Goal: Transaction & Acquisition: Purchase product/service

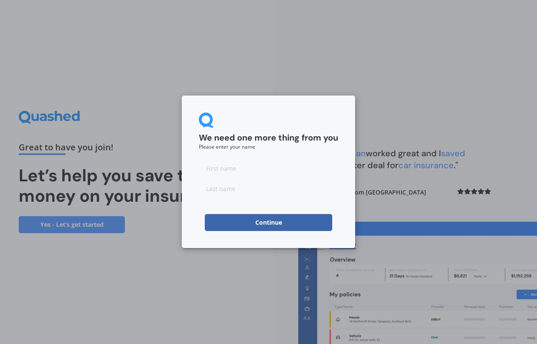
click at [236, 171] on input at bounding box center [268, 168] width 139 height 17
type input "[PERSON_NAME]"
click at [217, 194] on input at bounding box center [268, 188] width 139 height 17
type input "[PERSON_NAME]"
click at [313, 224] on button "Continue" at bounding box center [268, 222] width 127 height 17
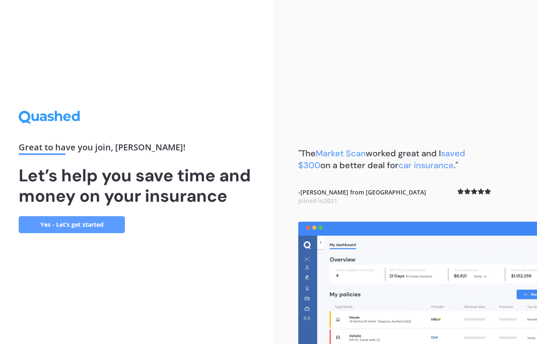
click at [59, 224] on link "Yes - Let’s get started" at bounding box center [72, 224] width 106 height 17
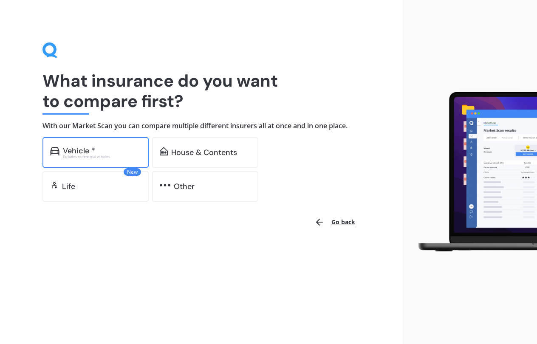
click at [94, 150] on div "Vehicle *" at bounding box center [79, 151] width 32 height 8
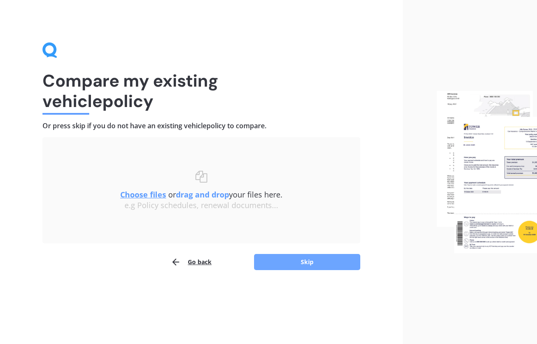
click at [290, 260] on button "Skip" at bounding box center [307, 262] width 106 height 16
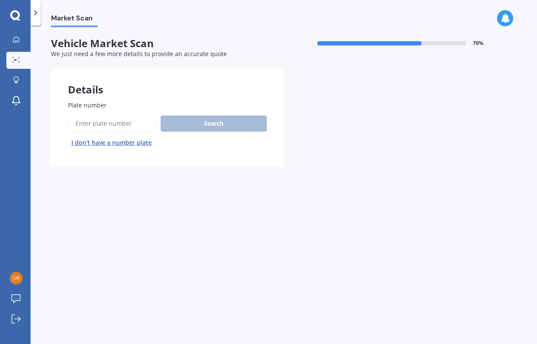
click at [117, 122] on input "Plate number" at bounding box center [112, 124] width 89 height 18
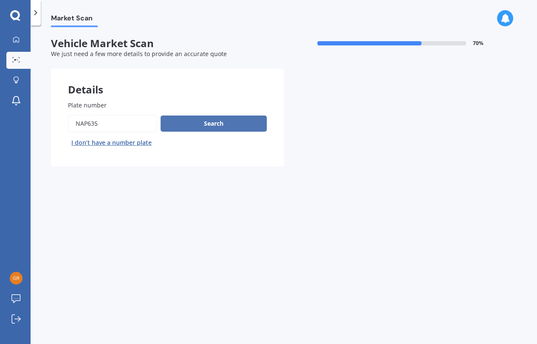
type input "NAP635"
click at [202, 124] on button "Search" at bounding box center [214, 124] width 106 height 16
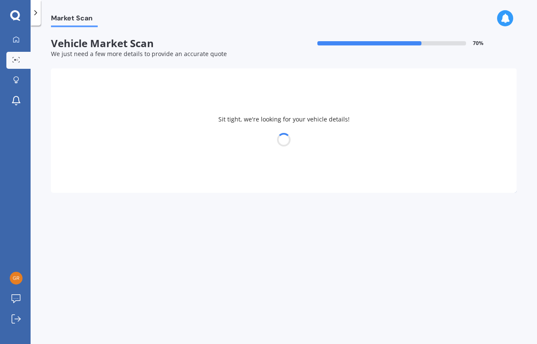
select select "VOLKSWAGEN"
select select "T-ROC"
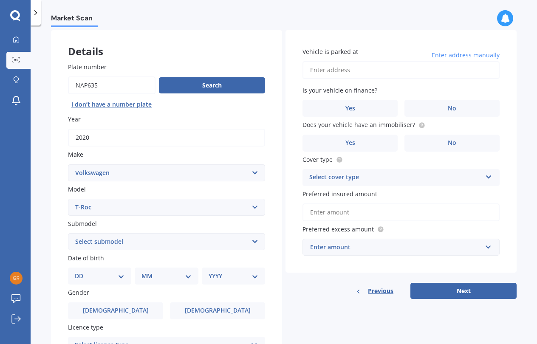
scroll to position [49, 0]
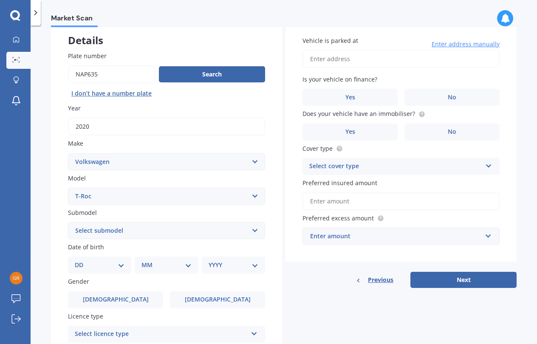
click at [253, 229] on select "Select submodel (All) petrol turbo" at bounding box center [166, 230] width 197 height 17
select select "31"
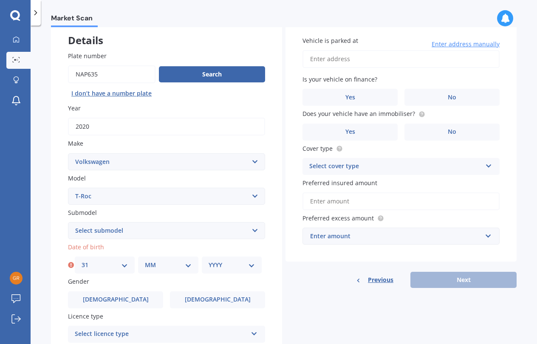
click at [161, 264] on select "MM 01 02 03 04 05 06 07 08 09 10 11 12" at bounding box center [168, 264] width 46 height 9
select select "08"
select select "1971"
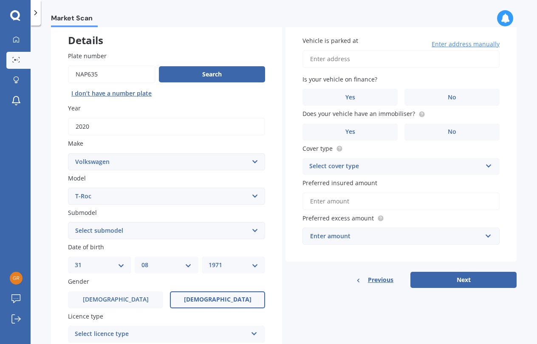
click at [194, 296] on label "[DEMOGRAPHIC_DATA]" at bounding box center [217, 299] width 95 height 17
click at [0, 0] on input "[DEMOGRAPHIC_DATA]" at bounding box center [0, 0] width 0 height 0
click at [193, 333] on div "Select licence type" at bounding box center [161, 334] width 172 height 10
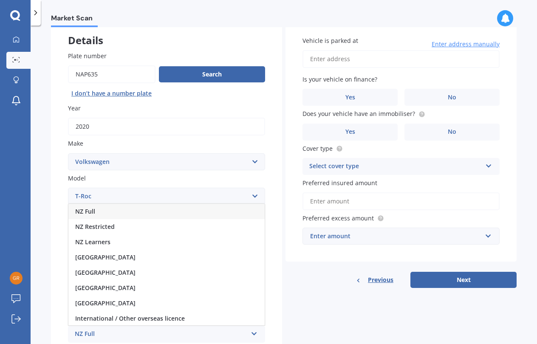
click at [103, 209] on div "NZ Full" at bounding box center [166, 211] width 196 height 15
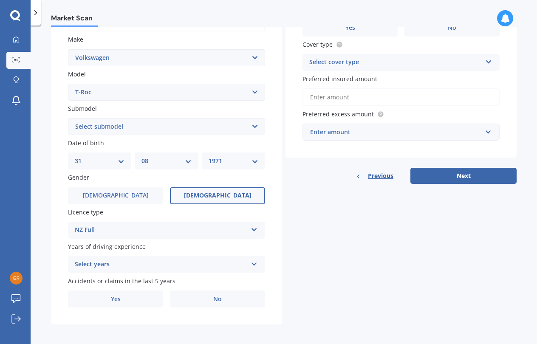
scroll to position [153, 0]
click at [125, 264] on div "Select years" at bounding box center [161, 265] width 172 height 10
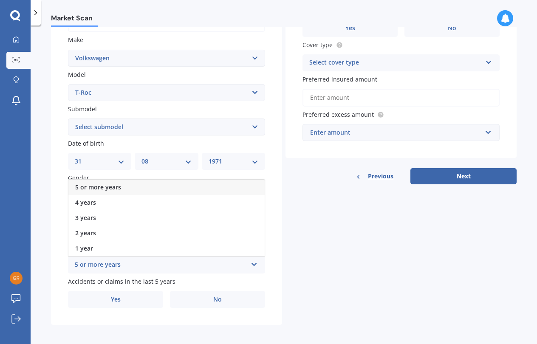
click at [121, 181] on div "5 or more years" at bounding box center [166, 187] width 196 height 15
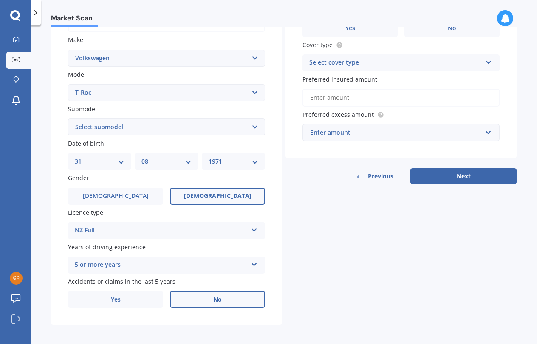
click at [195, 296] on label "No" at bounding box center [217, 299] width 95 height 17
click at [0, 0] on input "No" at bounding box center [0, 0] width 0 height 0
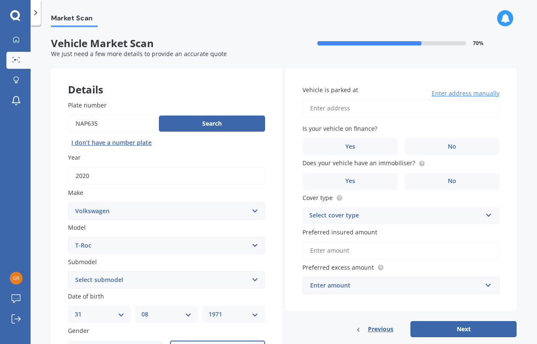
scroll to position [0, 0]
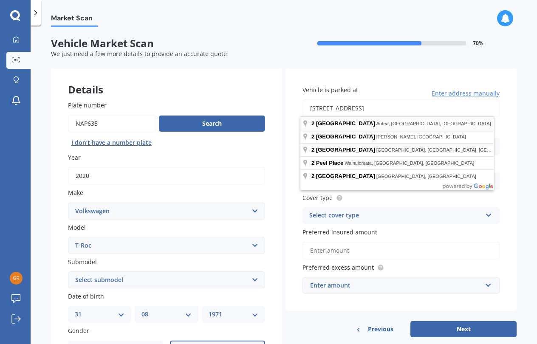
type input "[STREET_ADDRESS][PERSON_NAME]"
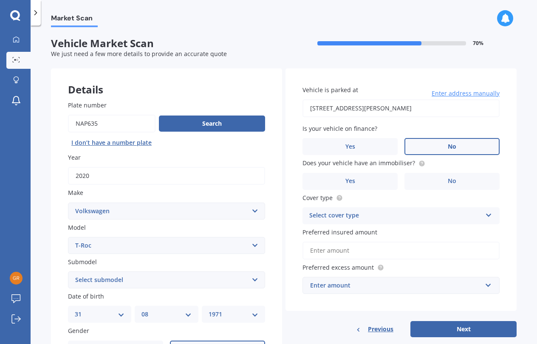
click at [431, 145] on label "No" at bounding box center [451, 146] width 95 height 17
click at [0, 0] on input "No" at bounding box center [0, 0] width 0 height 0
click at [358, 180] on label "Yes" at bounding box center [349, 181] width 95 height 17
click at [0, 0] on input "Yes" at bounding box center [0, 0] width 0 height 0
click at [368, 216] on div "Select cover type" at bounding box center [395, 216] width 172 height 10
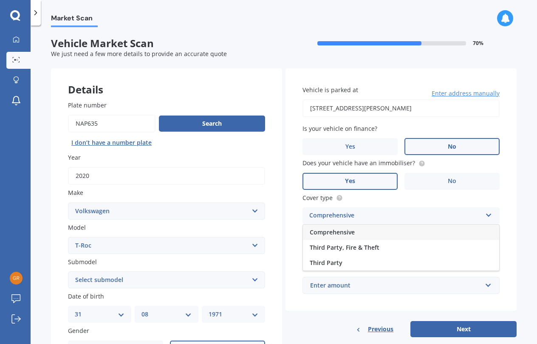
click at [366, 232] on div "Comprehensive" at bounding box center [401, 232] width 196 height 15
click at [354, 249] on input "Preferred insured amount" at bounding box center [400, 251] width 197 height 18
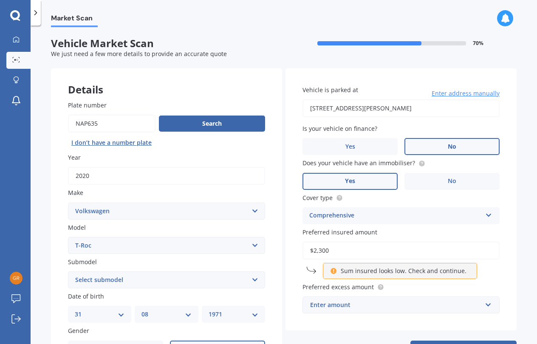
type input "$23,000"
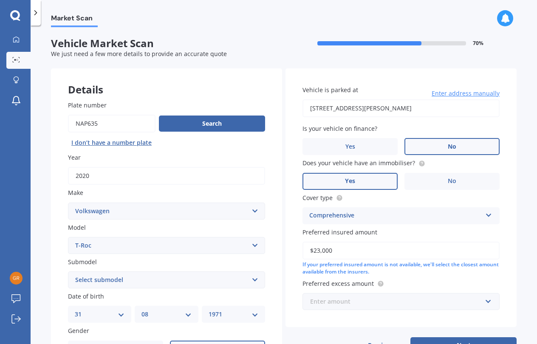
click at [371, 305] on input "text" at bounding box center [397, 302] width 189 height 16
type input "600.00"
click at [388, 318] on div "Vehicle is parked at [STREET_ADDRESS] Enter address manually Is your vehicle on…" at bounding box center [400, 197] width 231 height 259
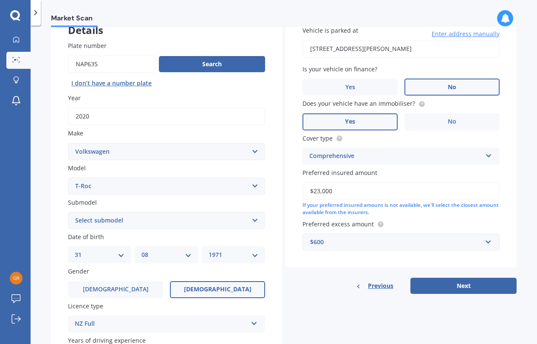
scroll to position [60, 0]
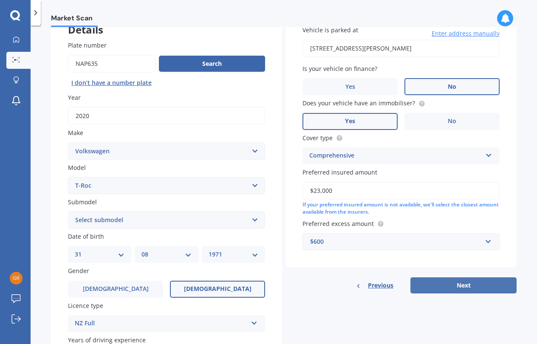
click at [436, 282] on button "Next" at bounding box center [463, 285] width 106 height 16
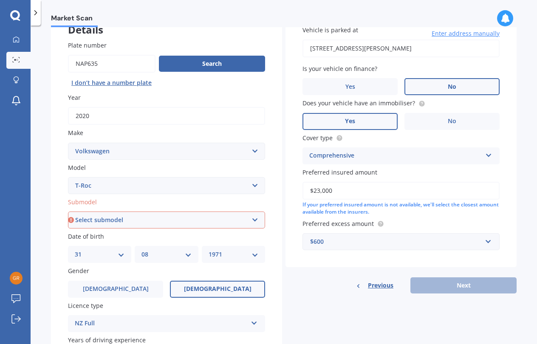
select select "(ALL) PETROL TURBO"
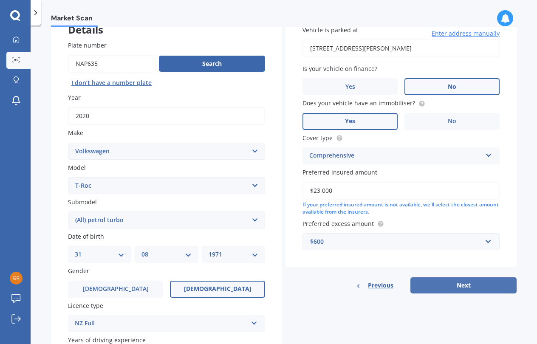
click at [446, 282] on button "Next" at bounding box center [463, 285] width 106 height 16
select select "31"
select select "08"
select select "1971"
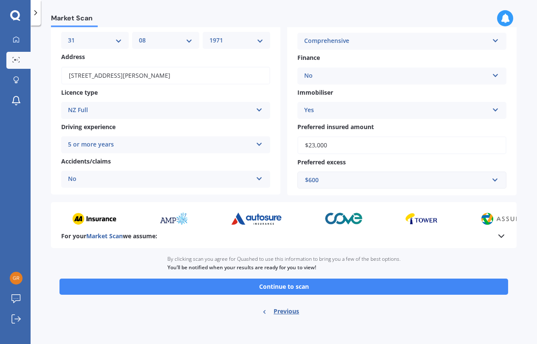
scroll to position [91, 0]
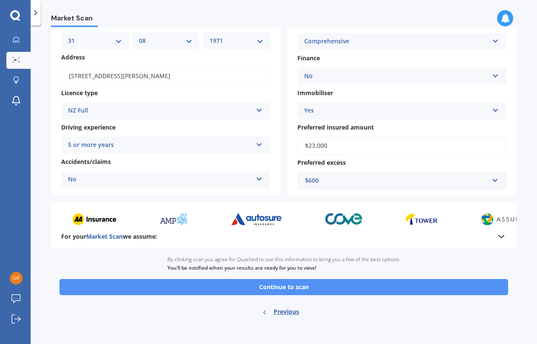
click at [292, 288] on button "Continue to scan" at bounding box center [283, 287] width 449 height 16
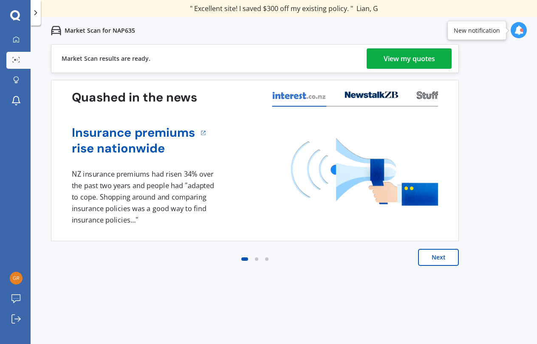
click at [397, 59] on div "View my quotes" at bounding box center [409, 58] width 51 height 20
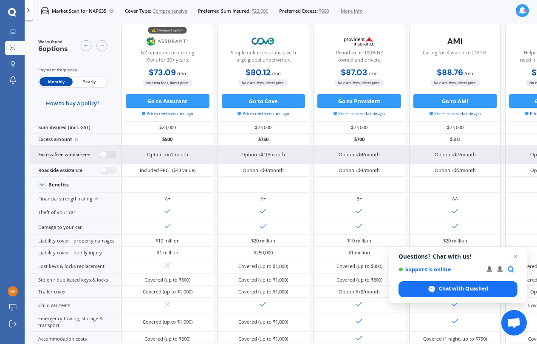
scroll to position [6, 0]
click at [105, 158] on label at bounding box center [108, 154] width 17 height 7
radio input "true"
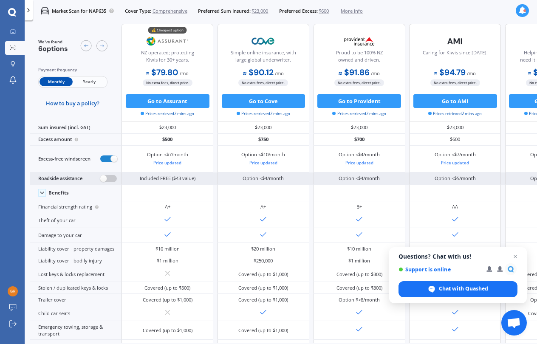
click at [100, 182] on label at bounding box center [108, 178] width 17 height 7
radio input "true"
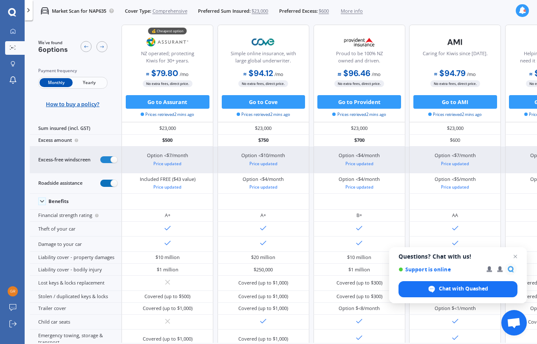
scroll to position [6, 0]
